Goal: Find specific page/section: Find specific page/section

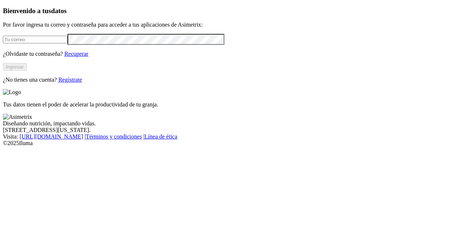
type input "[PERSON_NAME][EMAIL_ADDRESS][PERSON_NAME][DOMAIN_NAME]"
click at [27, 71] on button "Ingresar" at bounding box center [15, 67] width 24 height 8
